Goal: Use online tool/utility: Use online tool/utility

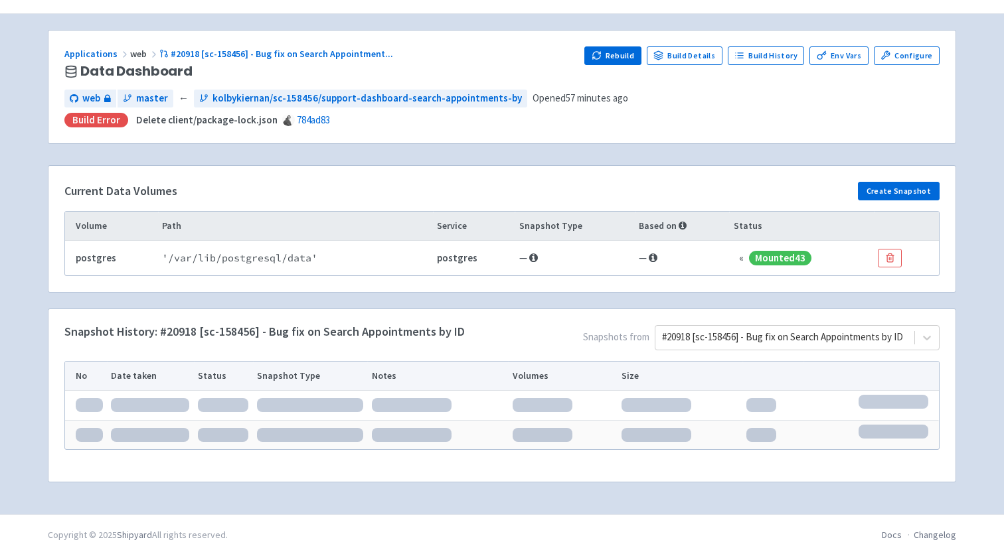
scroll to position [78, 0]
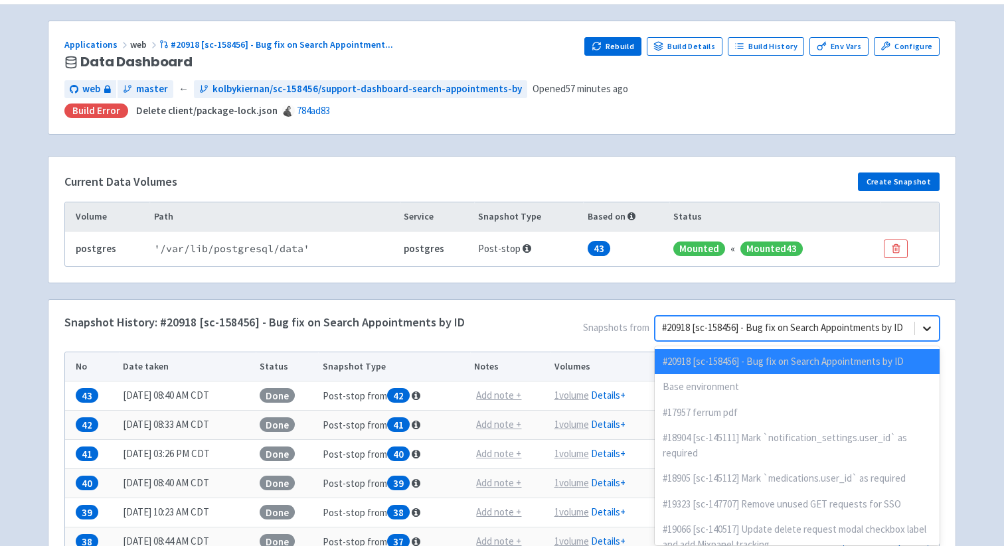
click at [928, 325] on icon at bounding box center [926, 328] width 13 height 13
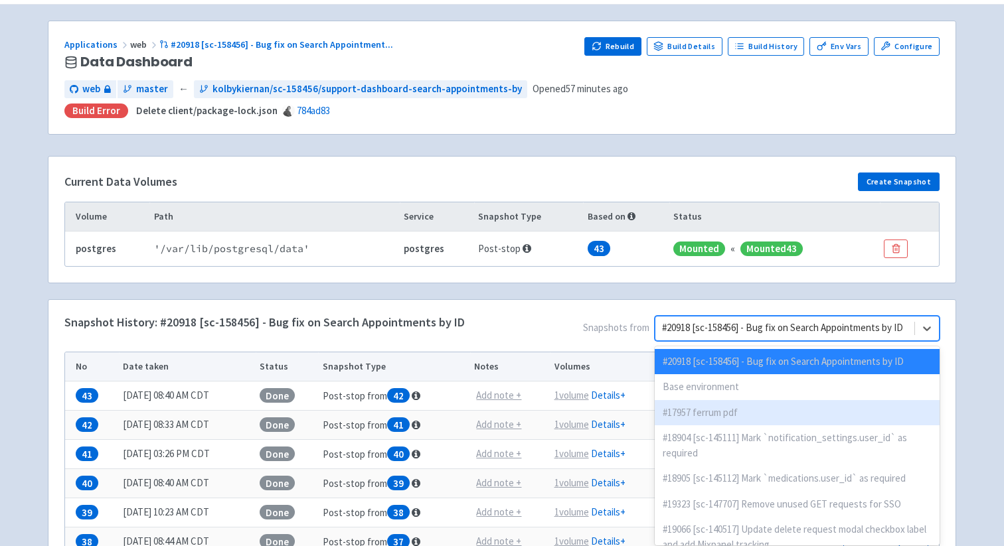
click at [686, 412] on div "#17957 ferrum pdf" at bounding box center [796, 413] width 285 height 26
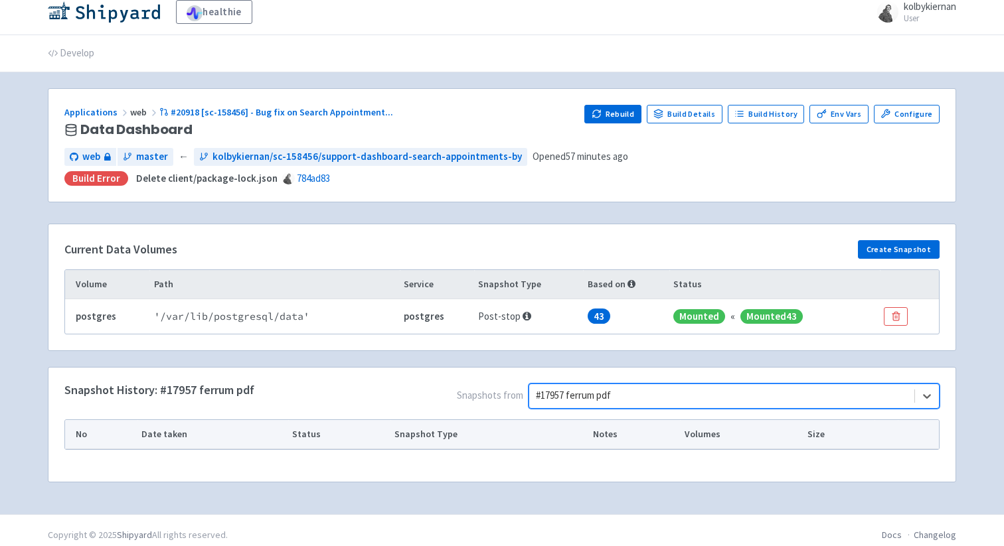
scroll to position [20, 0]
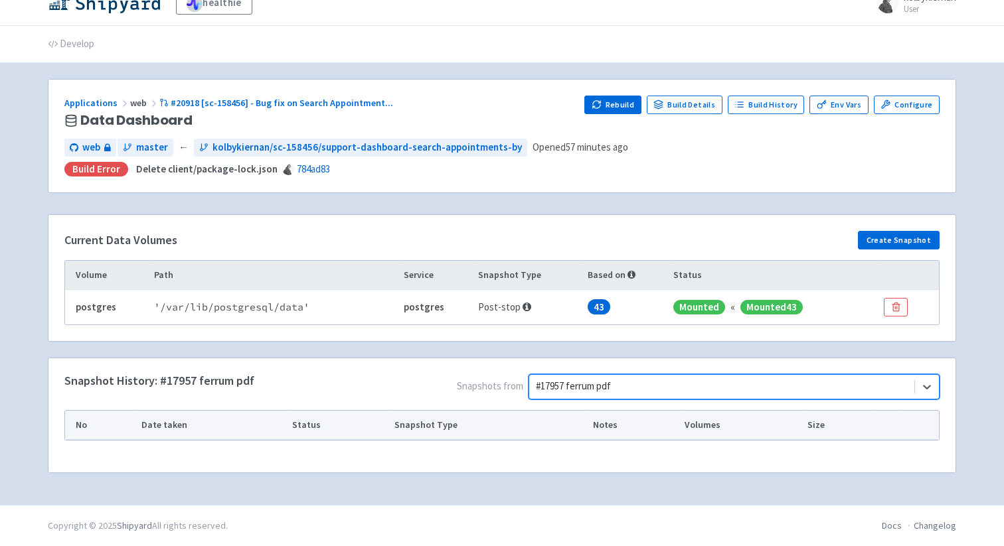
click at [889, 228] on div "Current Data Volumes Create Snapshot Volume Path Service Snapshot Type Based on…" at bounding box center [501, 277] width 907 height 125
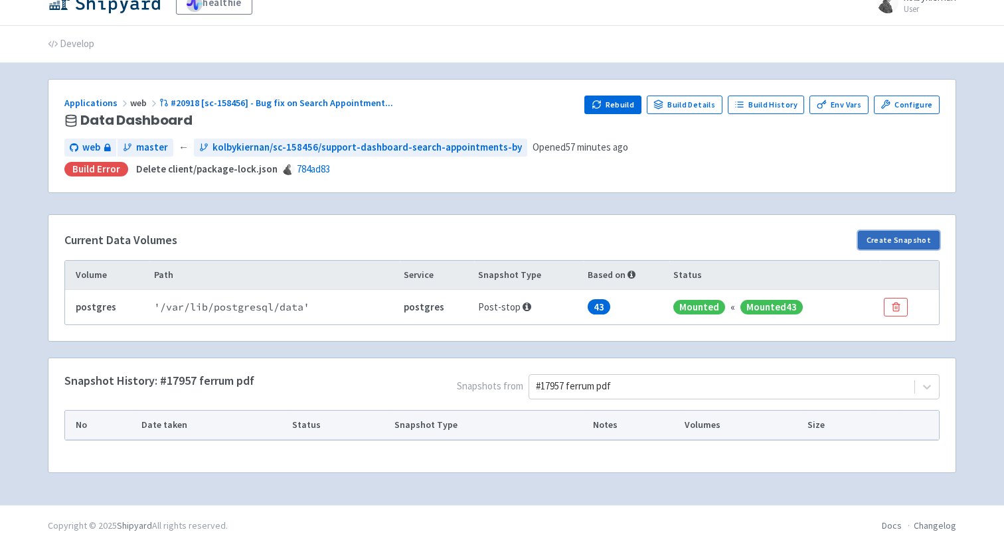
click at [893, 240] on button "Create Snapshot" at bounding box center [899, 240] width 82 height 19
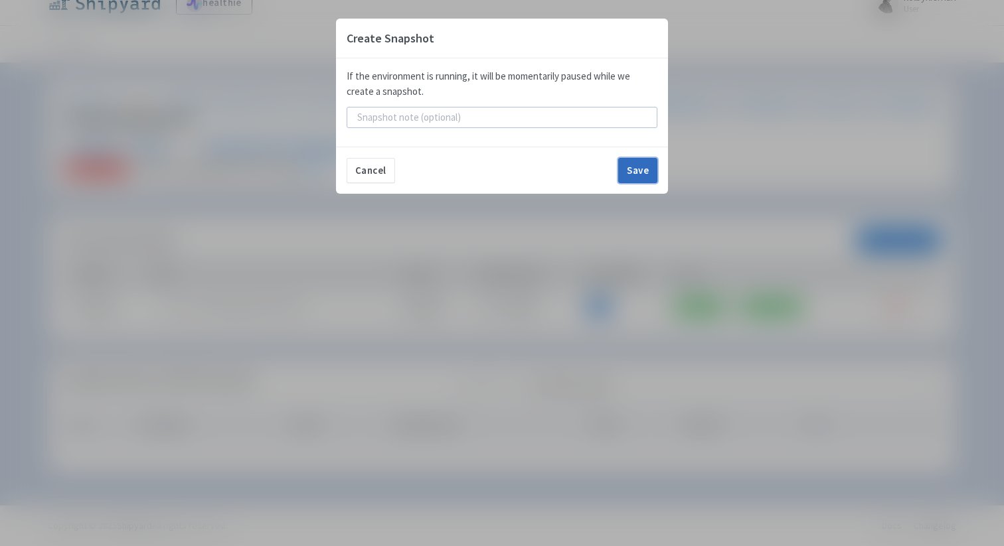
click at [629, 175] on button "Save" at bounding box center [637, 170] width 39 height 25
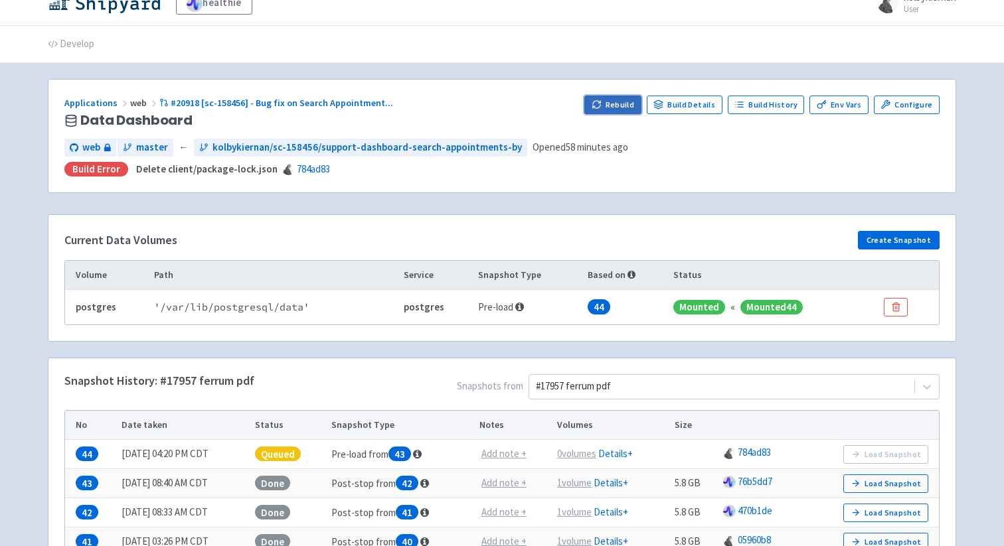
click at [621, 103] on button "Rebuild" at bounding box center [612, 105] width 57 height 19
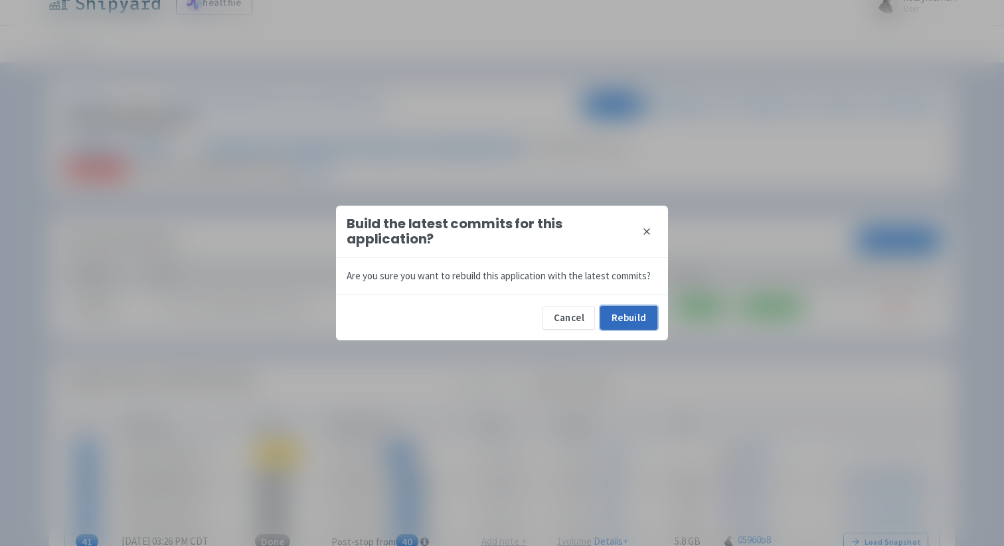
click at [613, 325] on button "Rebuild" at bounding box center [628, 318] width 57 height 24
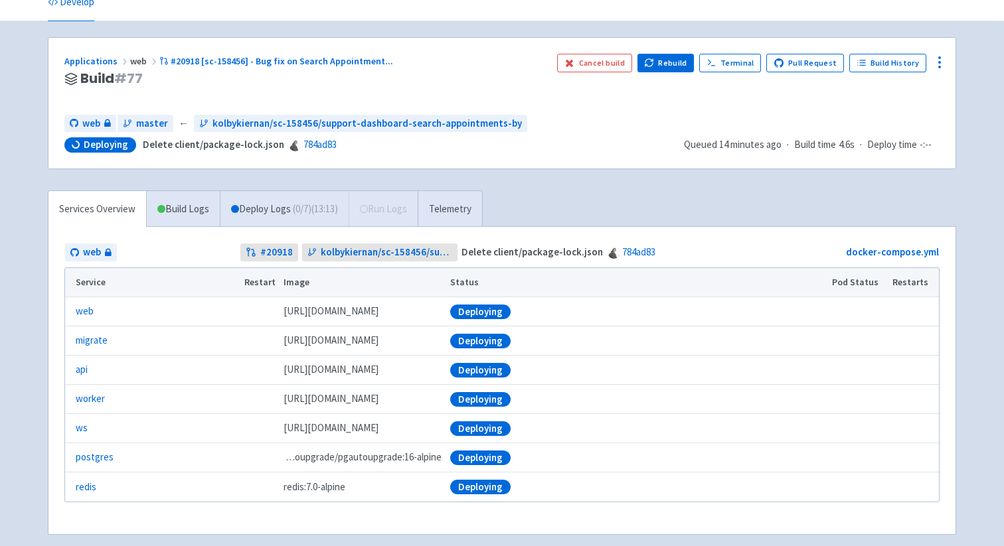
scroll to position [64, 0]
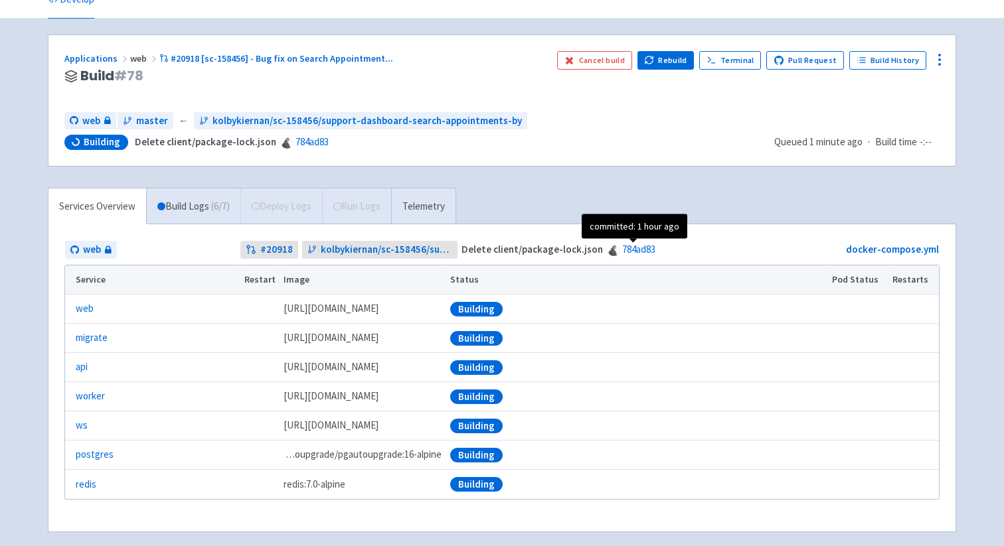
scroll to position [65, 0]
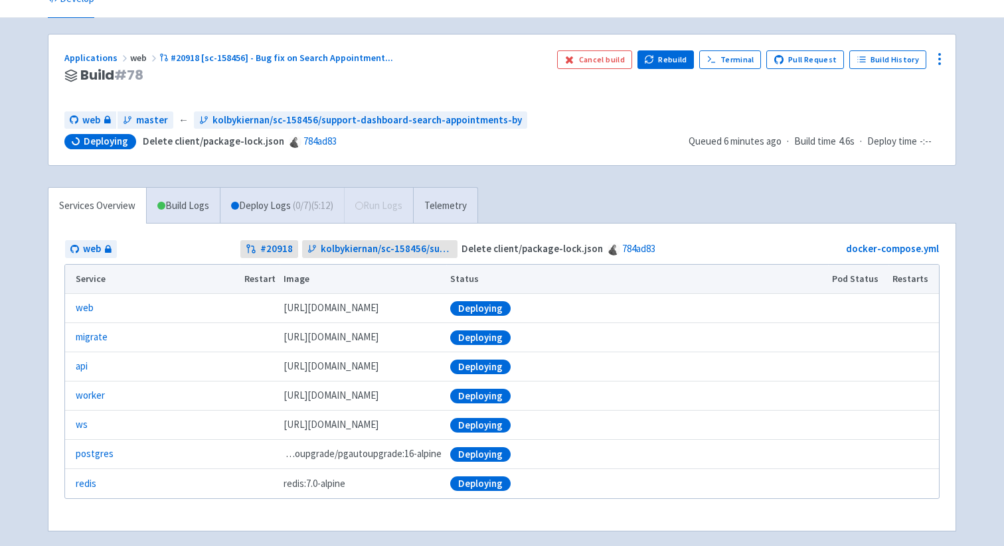
drag, startPoint x: 314, startPoint y: 76, endPoint x: 321, endPoint y: 75, distance: 7.3
click at [314, 76] on h3 "Build # 78" at bounding box center [305, 75] width 482 height 15
